Goal: Transaction & Acquisition: Purchase product/service

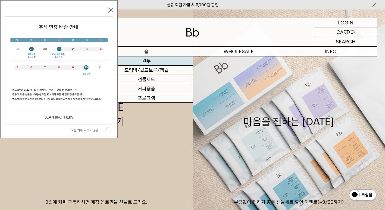
click at [149, 59] on link "원두" at bounding box center [146, 60] width 92 height 9
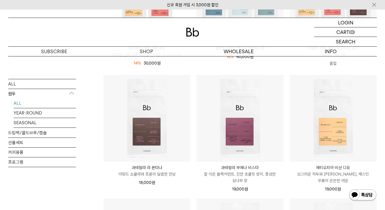
scroll to position [190, 0]
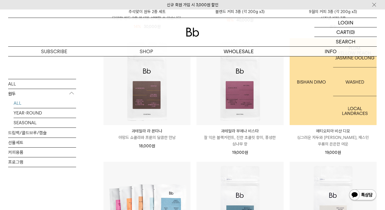
click at [315, 111] on img at bounding box center [332, 81] width 87 height 87
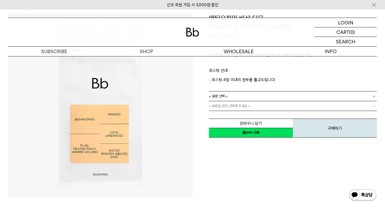
scroll to position [54, 0]
